Goal: Book appointment/travel/reservation

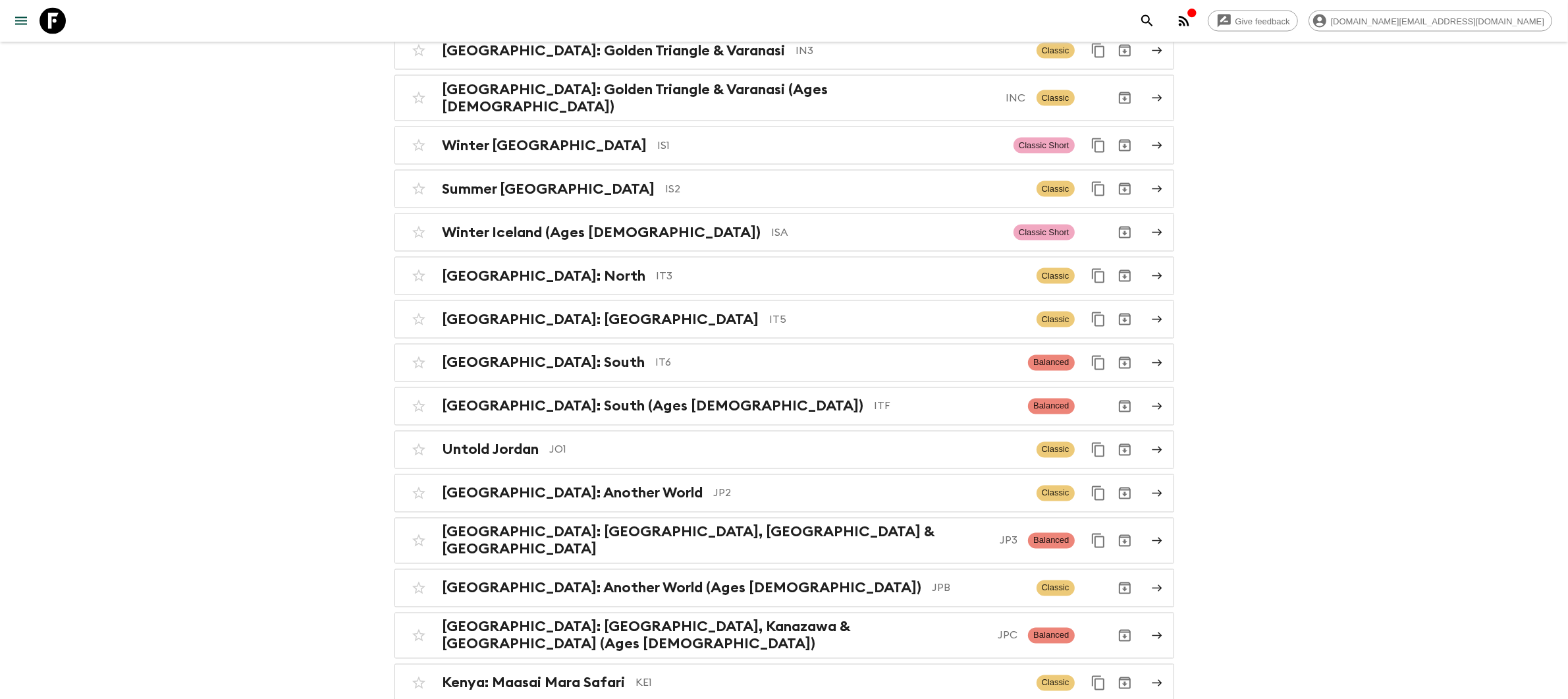
scroll to position [2944, 0]
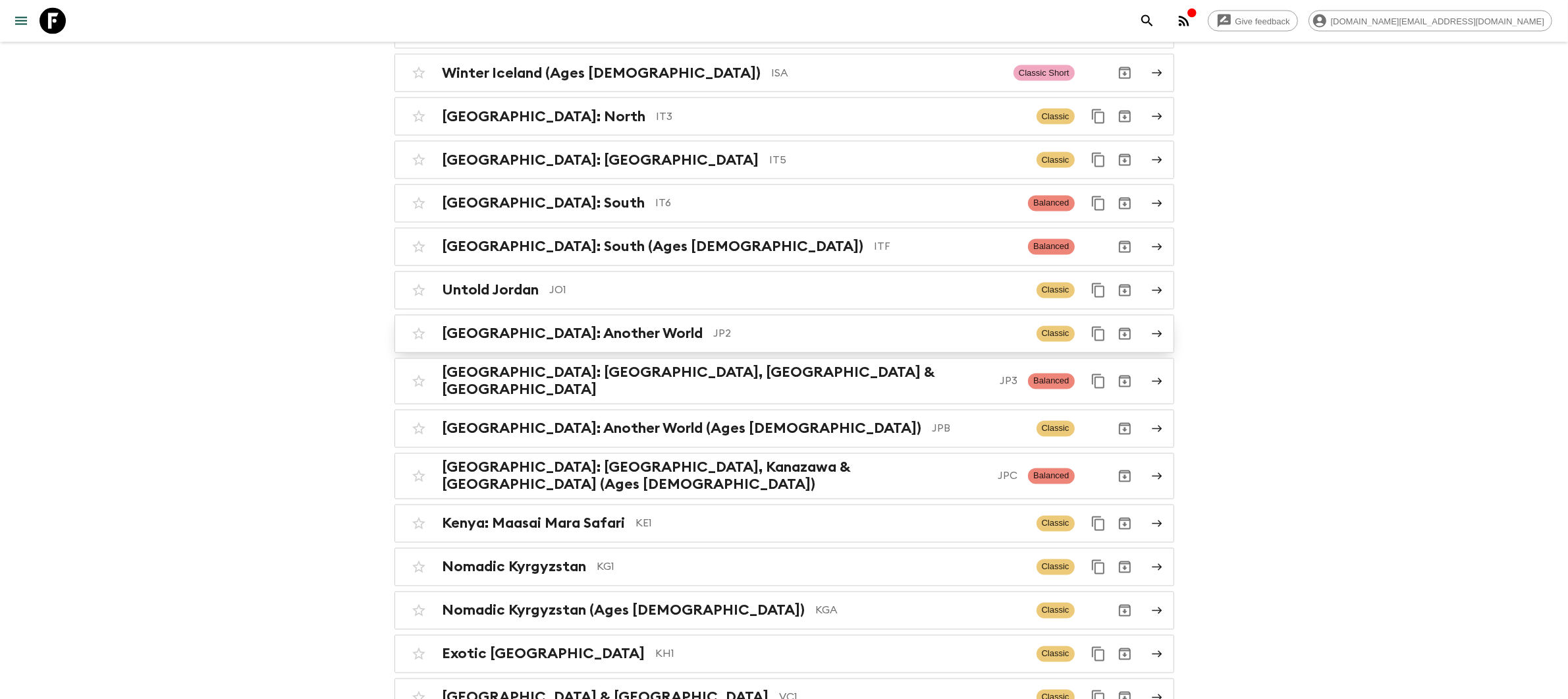
click at [714, 326] on p "JP2" at bounding box center [869, 334] width 312 height 15
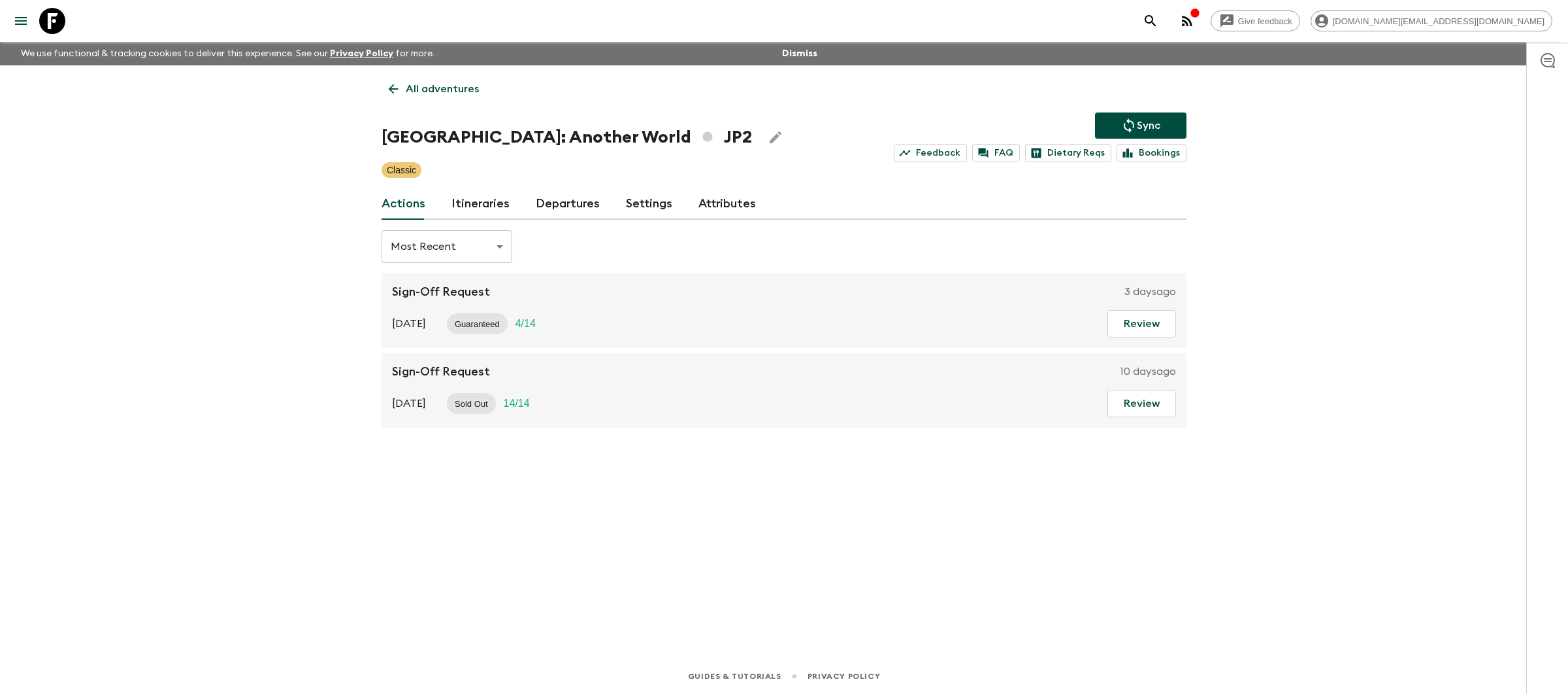
click at [445, 193] on div "Actions Itineraries Departures Settings Attributes" at bounding box center [784, 204] width 805 height 32
click at [463, 199] on link "Itineraries" at bounding box center [481, 204] width 58 height 32
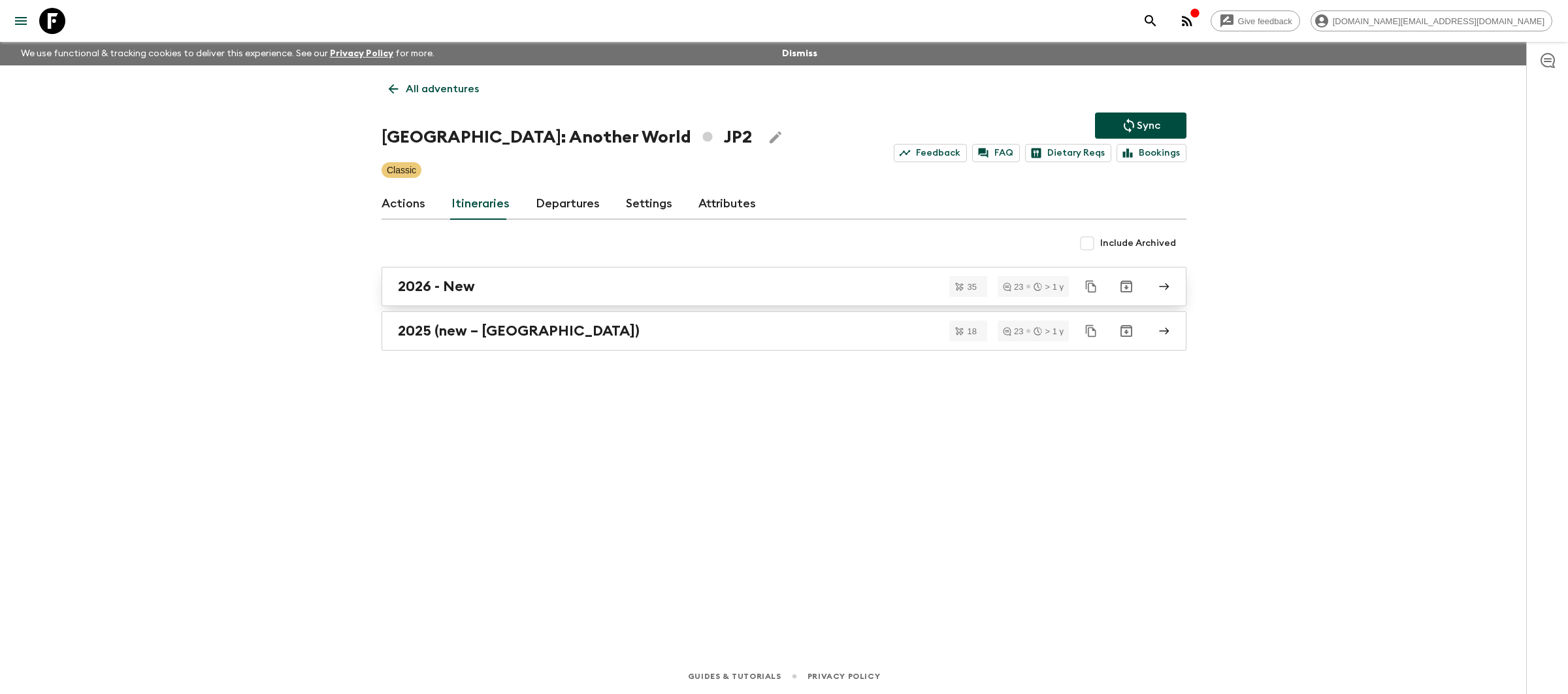
click at [524, 291] on div "2026 - New" at bounding box center [771, 286] width 748 height 17
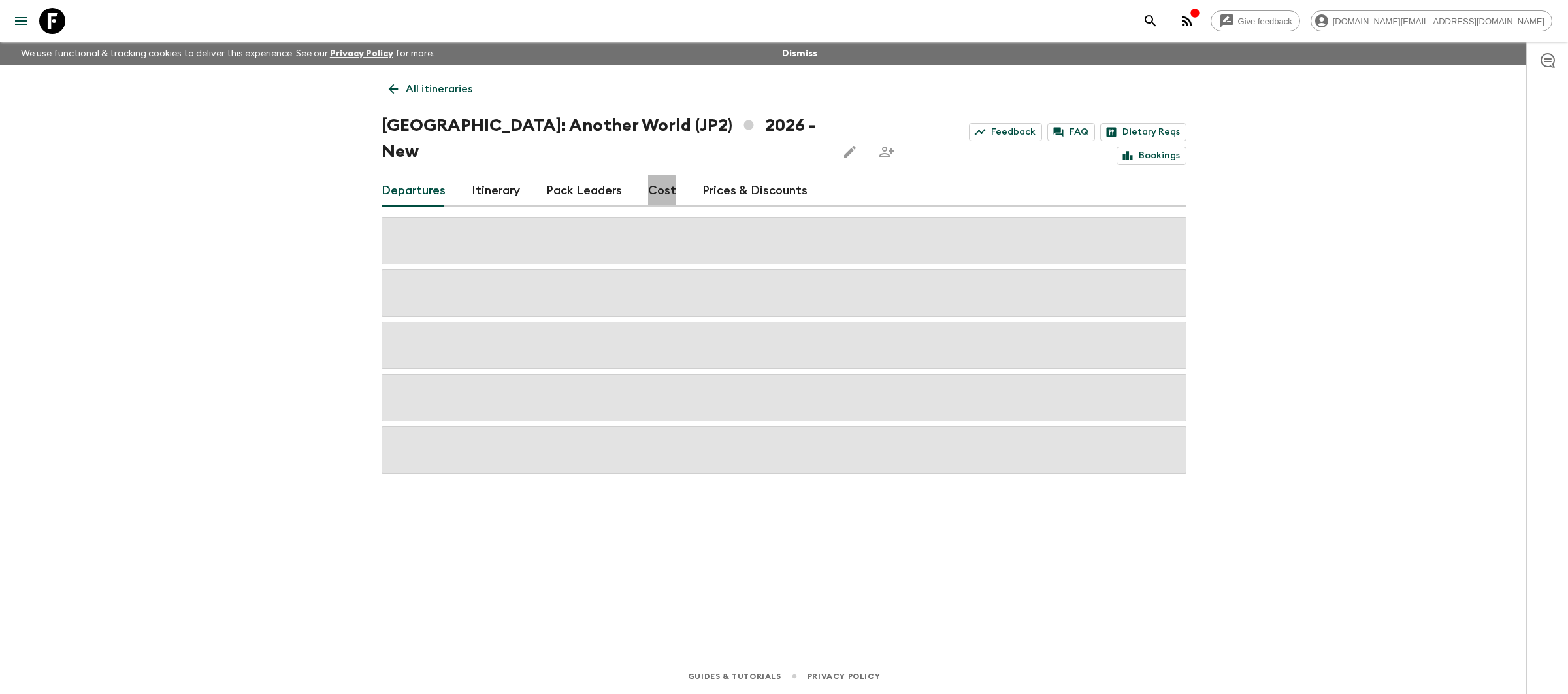
click at [649, 175] on link "Cost" at bounding box center [662, 190] width 28 height 32
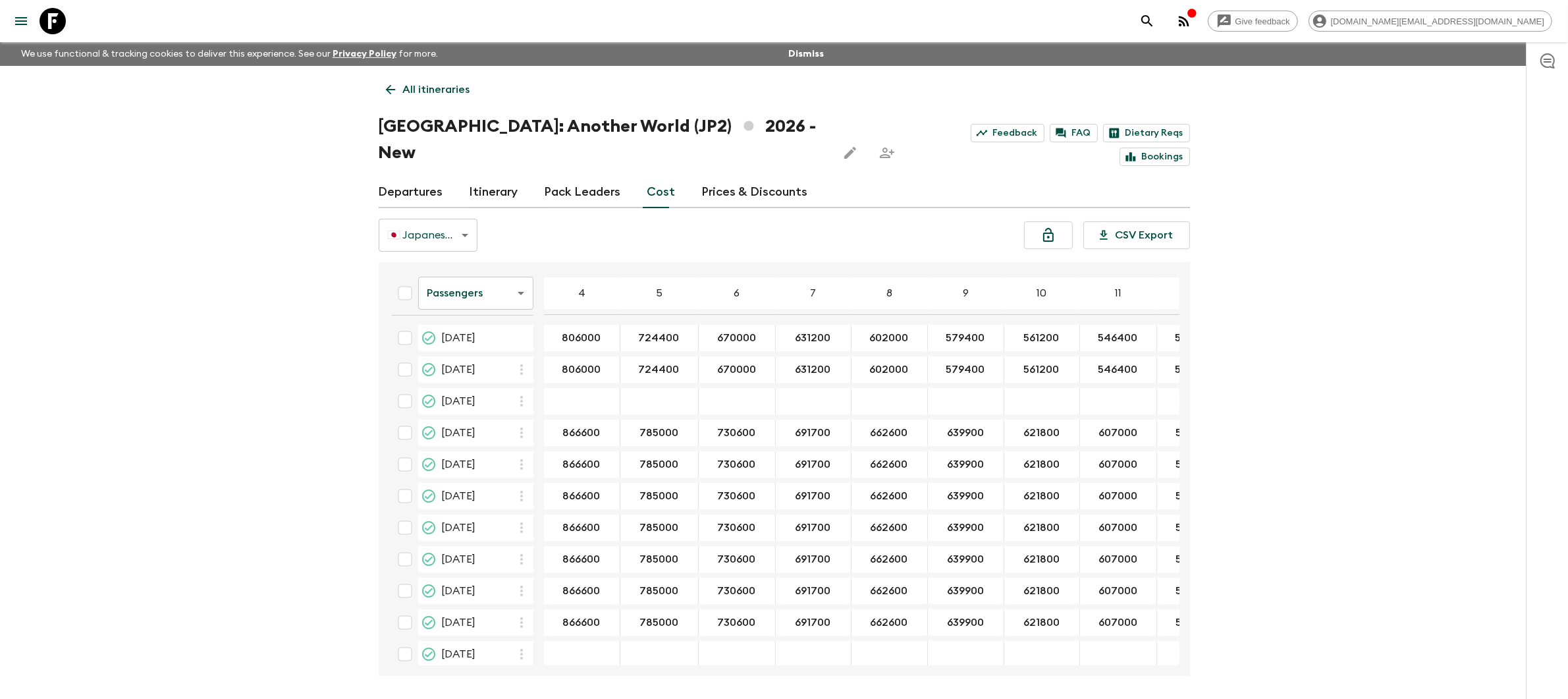
click at [438, 85] on p "All itineraries" at bounding box center [436, 89] width 67 height 15
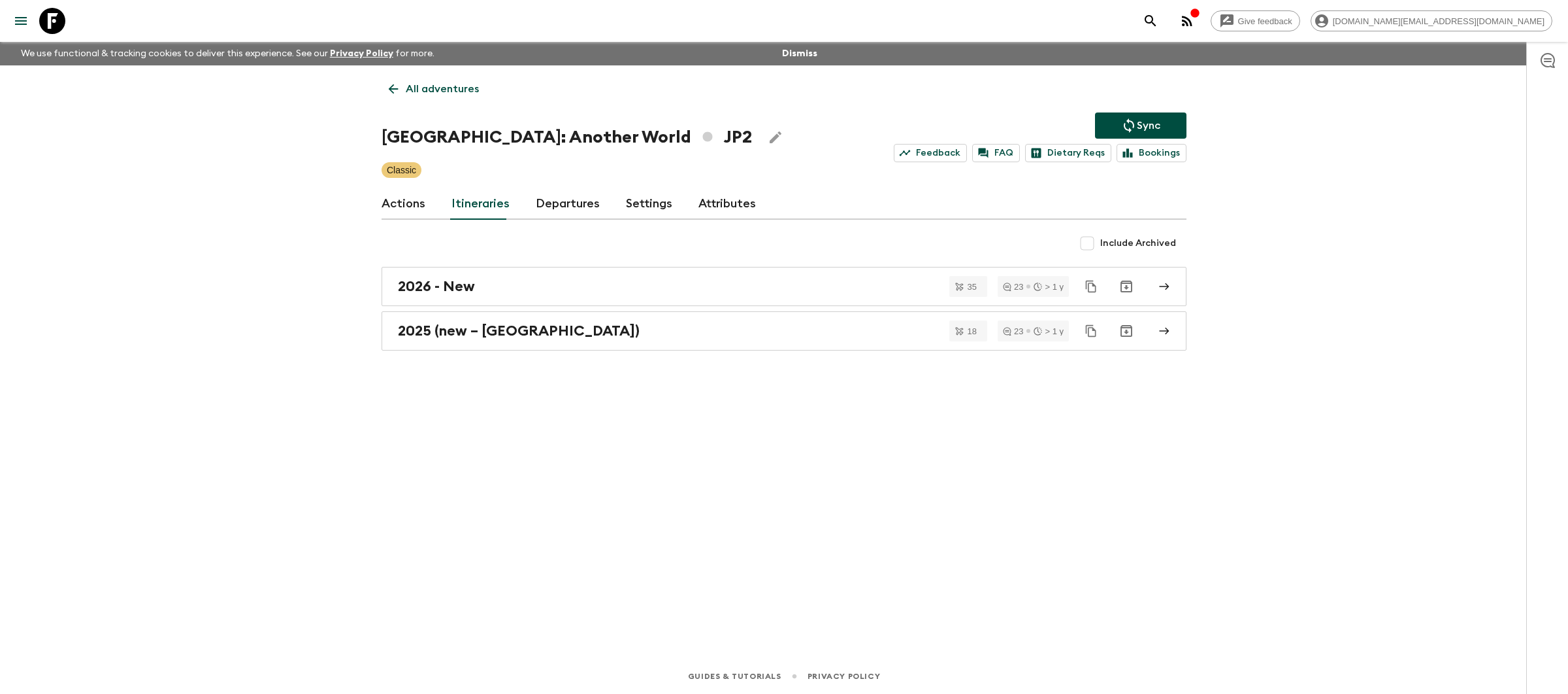
click at [444, 94] on p "All adventures" at bounding box center [442, 88] width 73 height 15
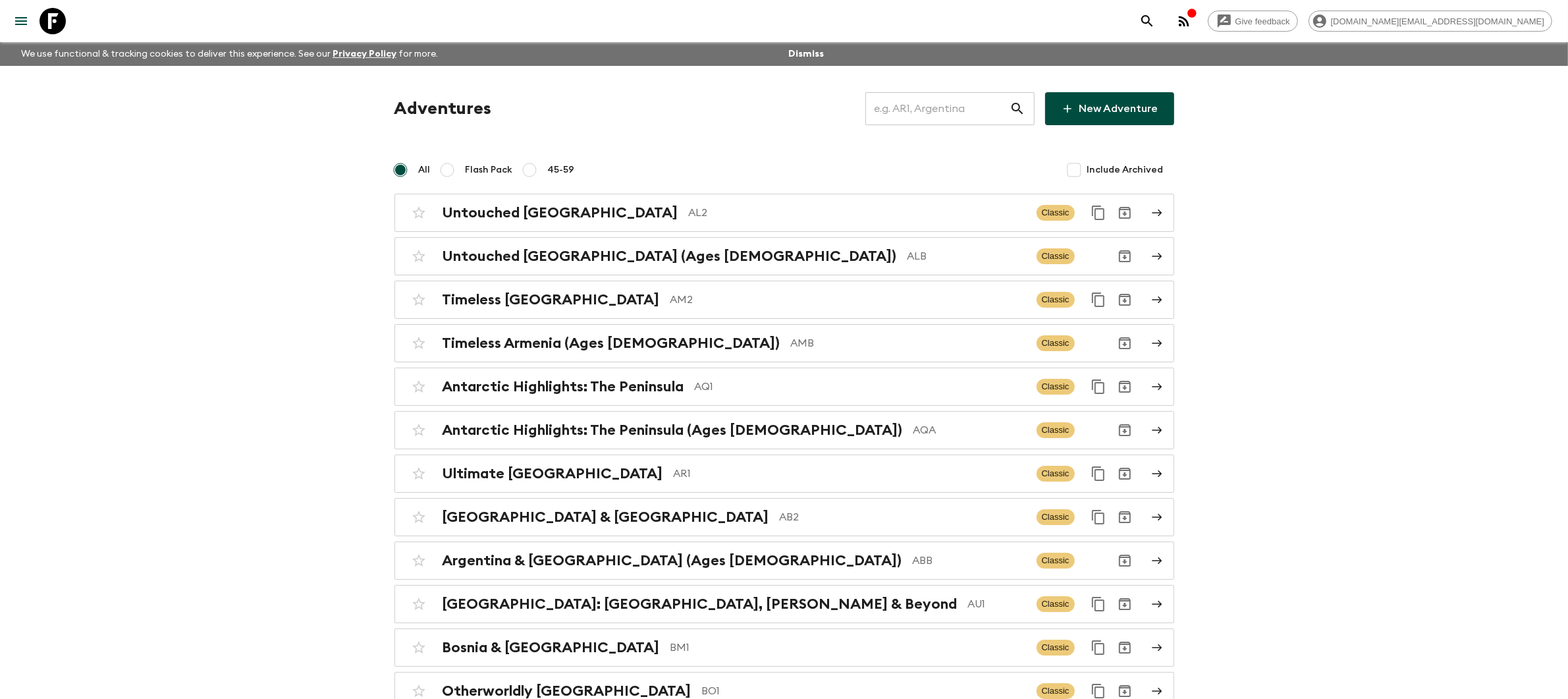
click at [951, 114] on input "text" at bounding box center [937, 108] width 145 height 37
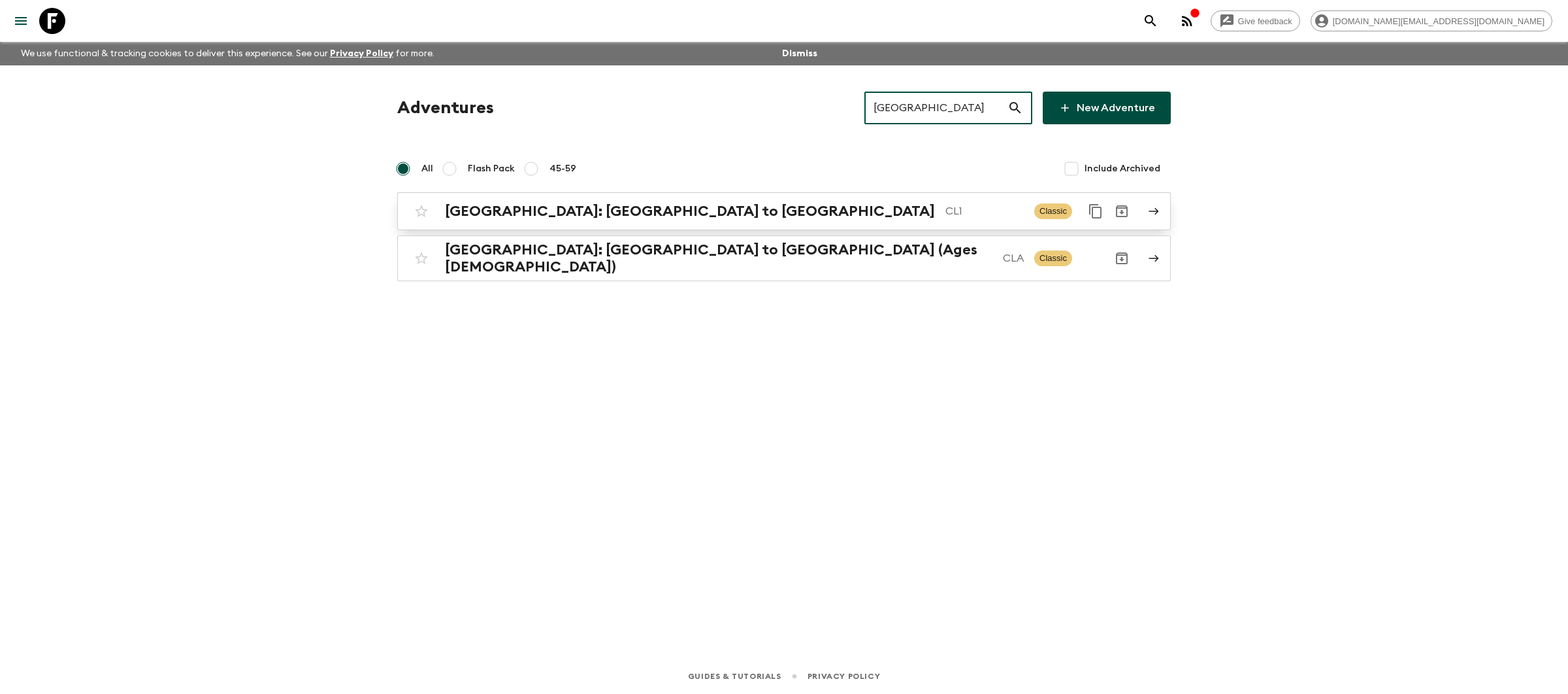
type input "[GEOGRAPHIC_DATA]"
click at [945, 215] on p "CL1" at bounding box center [984, 210] width 78 height 15
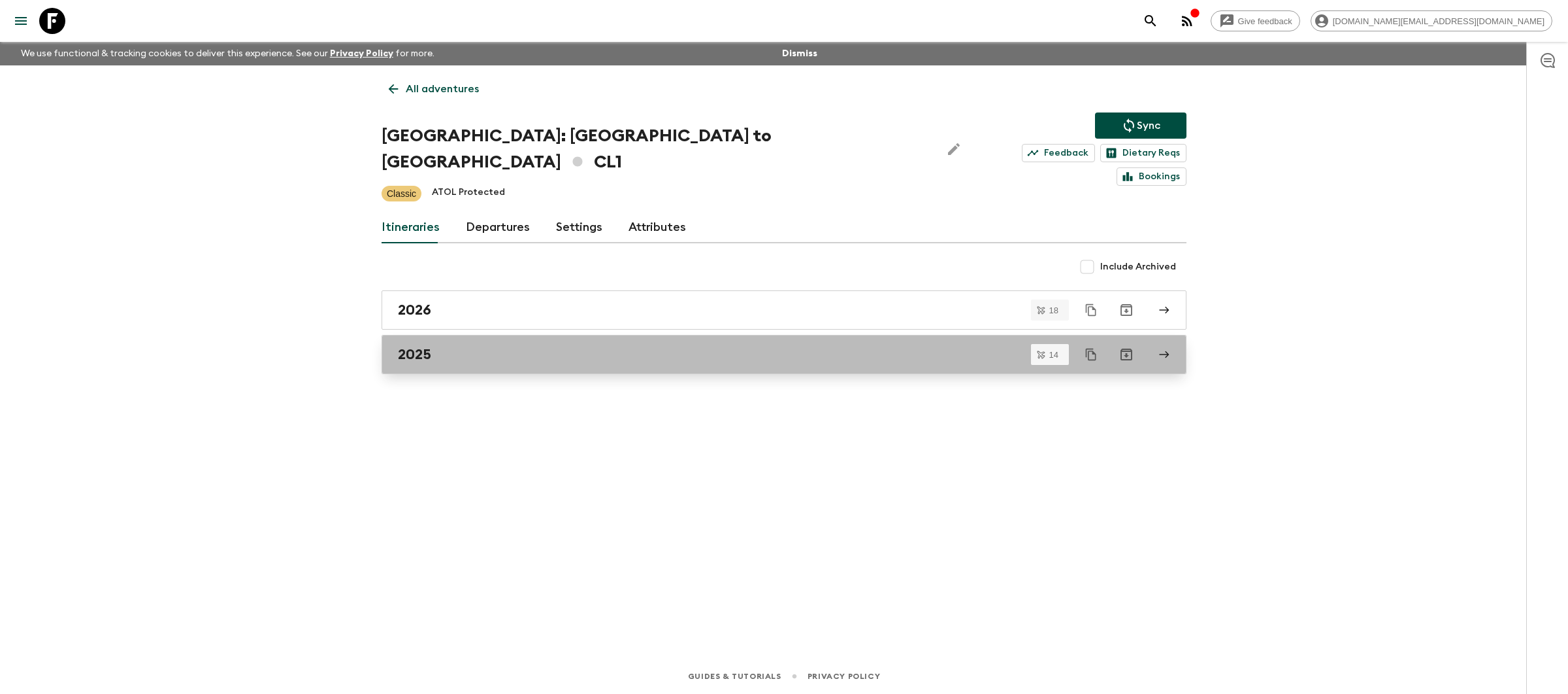
click at [669, 340] on link "2025" at bounding box center [784, 354] width 805 height 39
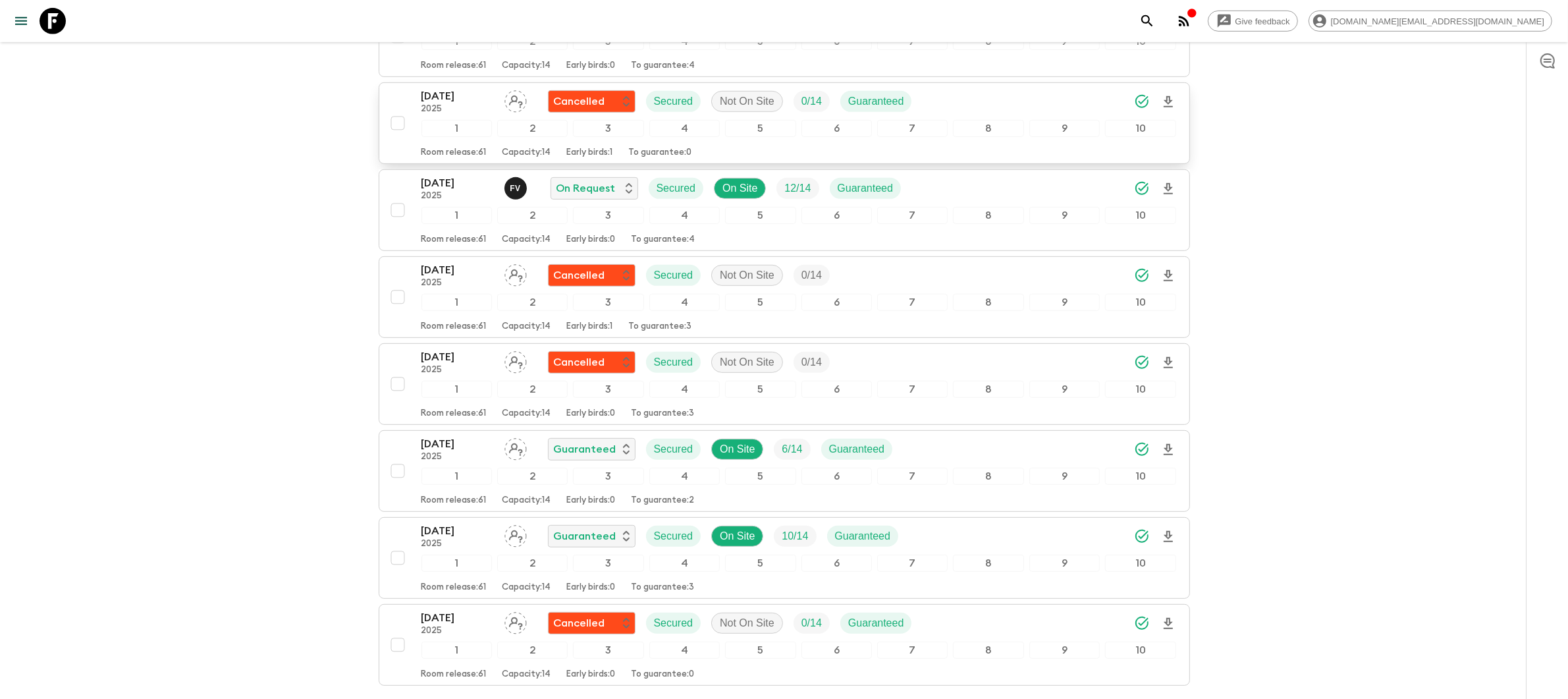
scroll to position [922, 0]
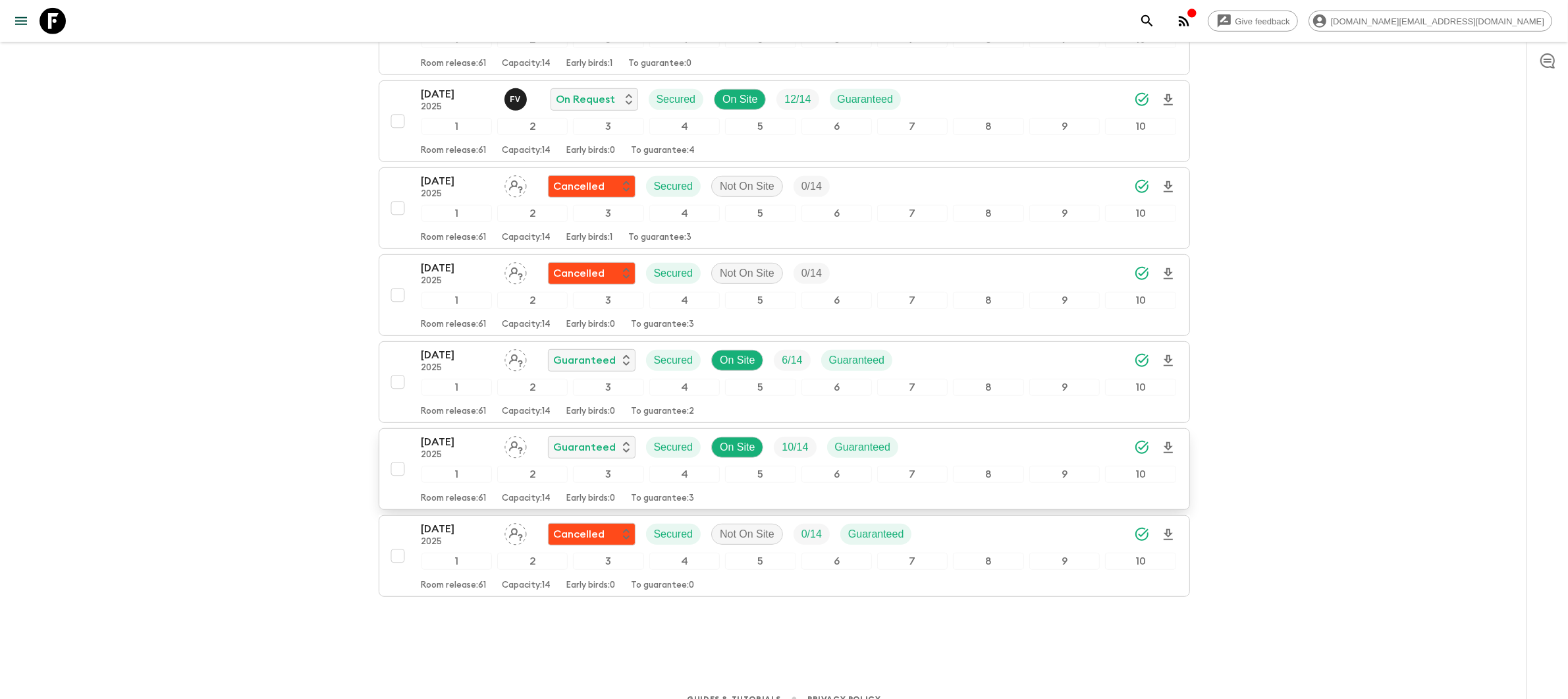
click at [943, 434] on div "[DATE] 2025 Guaranteed Secured On Site 10 / 14 Guaranteed" at bounding box center [799, 446] width 754 height 26
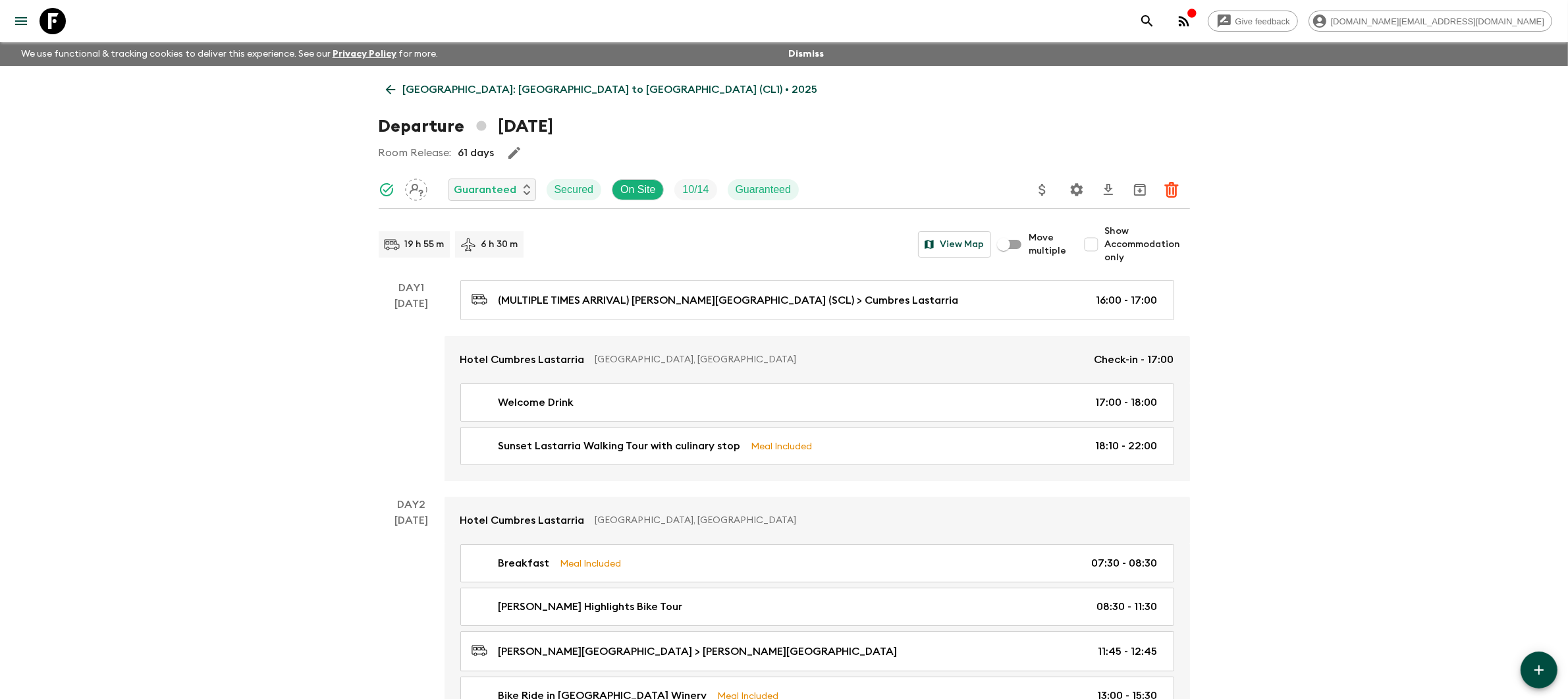
click at [1097, 250] on input "Show Accommodation only" at bounding box center [1091, 244] width 26 height 26
checkbox input "true"
